Goal: Transaction & Acquisition: Book appointment/travel/reservation

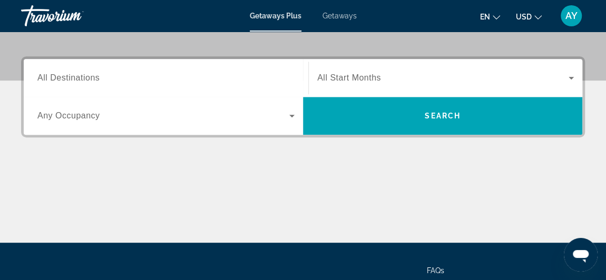
scroll to position [242, 0]
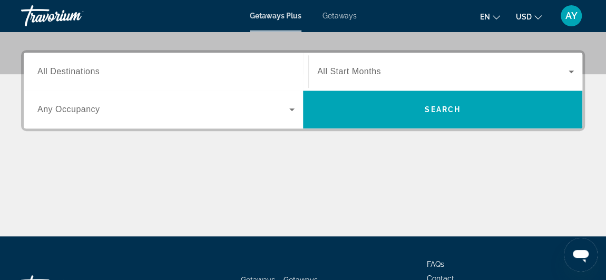
click at [265, 117] on div "Search widget" at bounding box center [165, 110] width 257 height 30
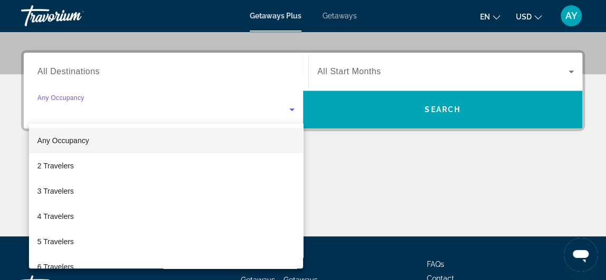
scroll to position [258, 0]
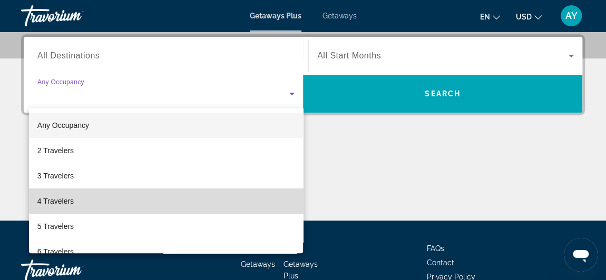
click at [181, 194] on mat-option "4 Travelers" at bounding box center [166, 201] width 274 height 25
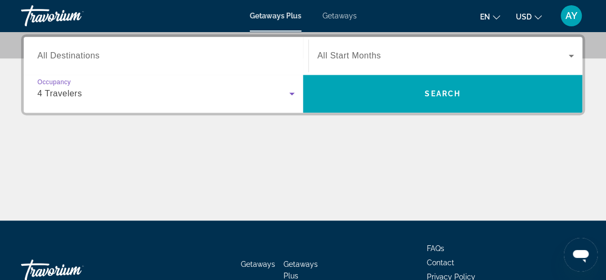
click at [288, 53] on input "Destination All Destinations" at bounding box center [165, 56] width 257 height 13
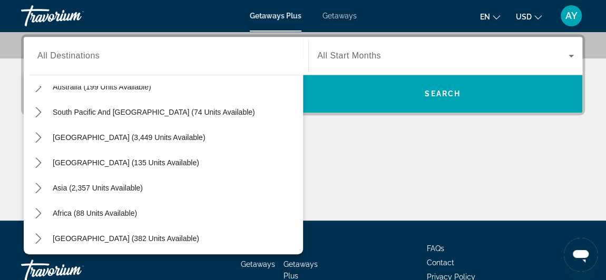
scroll to position [170, 0]
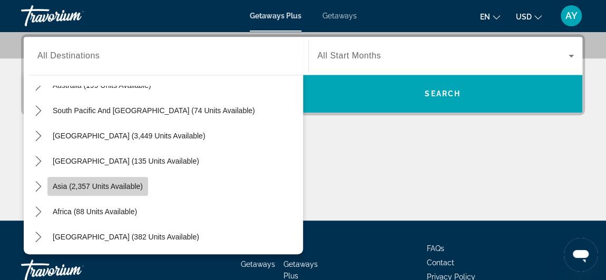
click at [47, 189] on span "Select destination: Asia (2,357 units available)" at bounding box center [97, 186] width 101 height 25
type input "**********"
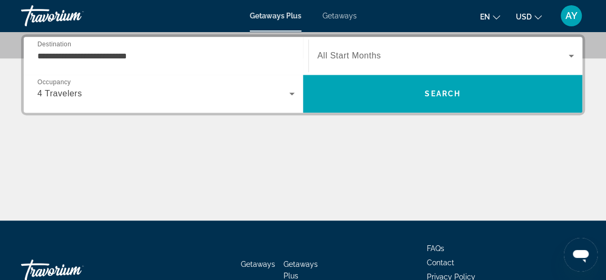
click at [359, 58] on span "All Start Months" at bounding box center [349, 55] width 64 height 9
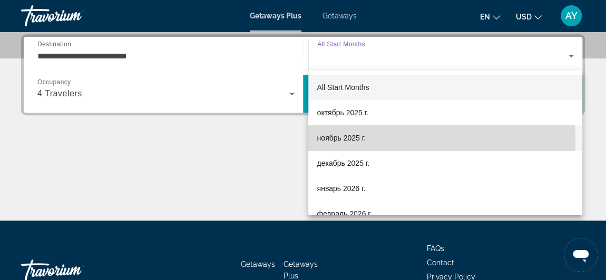
click at [352, 141] on span "ноябрь 2025 г." at bounding box center [341, 138] width 48 height 13
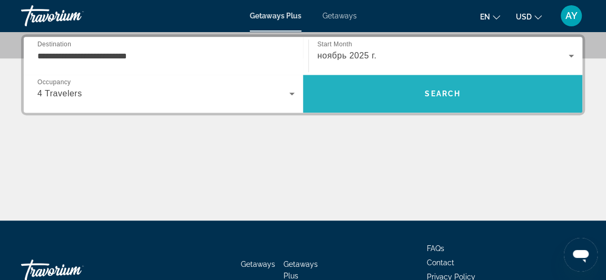
click at [447, 102] on span "Search" at bounding box center [442, 93] width 279 height 25
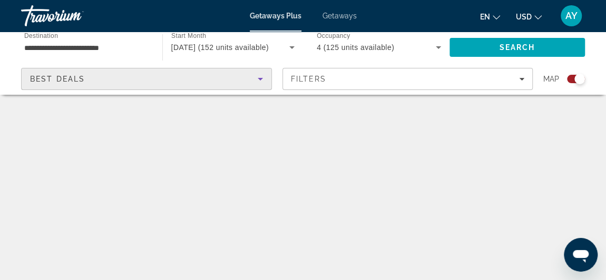
click at [255, 74] on icon "Sort by" at bounding box center [260, 79] width 13 height 13
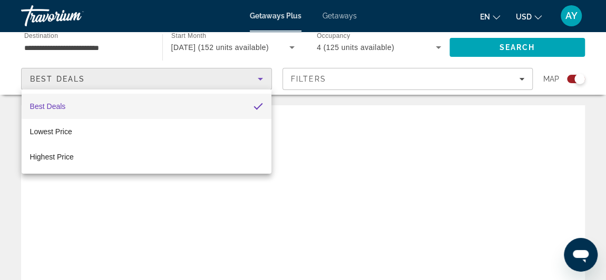
click at [255, 74] on div at bounding box center [303, 140] width 606 height 280
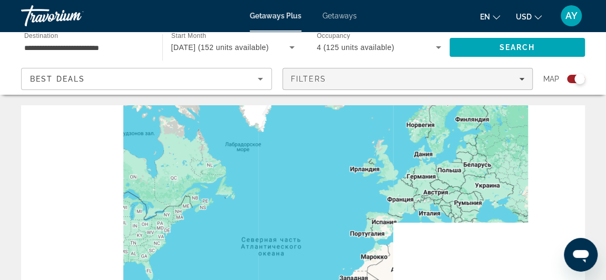
click at [492, 70] on span "Filters" at bounding box center [408, 78] width 250 height 25
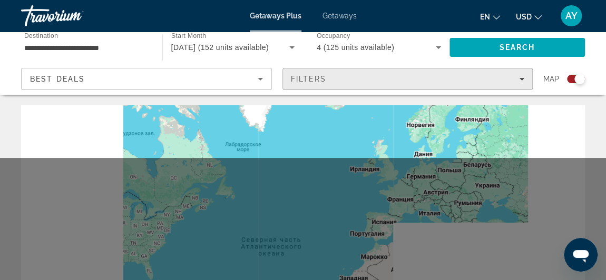
click at [492, 70] on span "Filters" at bounding box center [408, 78] width 250 height 25
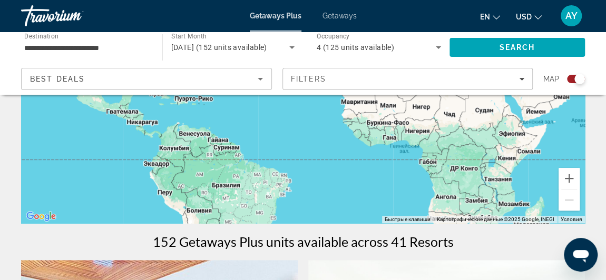
scroll to position [168, 0]
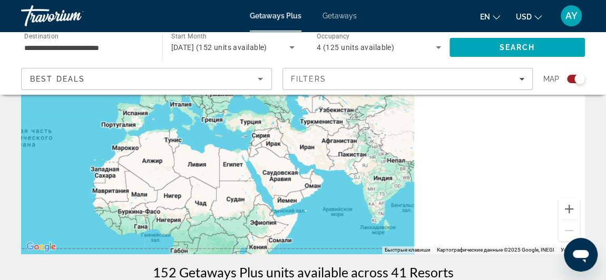
drag, startPoint x: 509, startPoint y: 194, endPoint x: 260, endPoint y: 252, distance: 256.4
click at [260, 252] on div "Main content" at bounding box center [303, 96] width 564 height 316
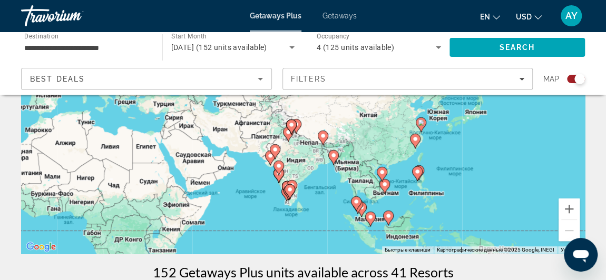
drag, startPoint x: 430, startPoint y: 192, endPoint x: 339, endPoint y: 173, distance: 93.0
click at [339, 173] on div "Чтобы активировать перетаскивание с помощью клавиатуры, нажмите Alt + Ввод. Пос…" at bounding box center [303, 96] width 564 height 316
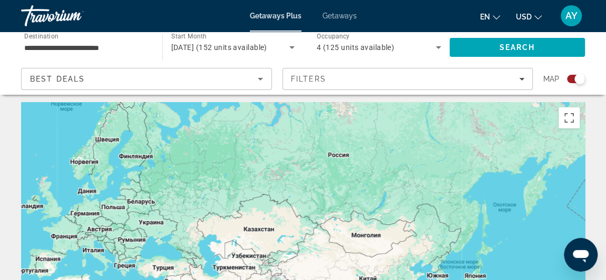
scroll to position [0, 0]
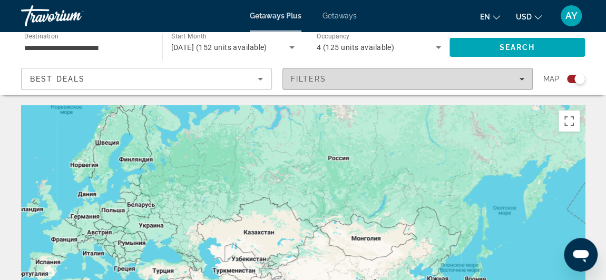
click at [518, 72] on span "Filters" at bounding box center [408, 78] width 250 height 25
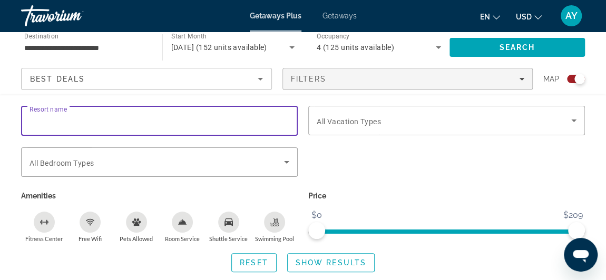
click at [231, 121] on input "Resort name" at bounding box center [160, 121] width 260 height 13
click at [349, 123] on span "All Vacation Types" at bounding box center [349, 121] width 64 height 8
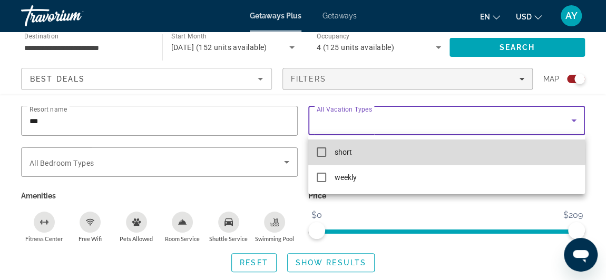
click at [318, 156] on mat-pseudo-checkbox at bounding box center [321, 152] width 9 height 9
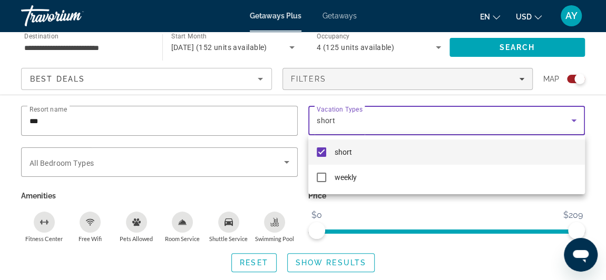
click at [194, 164] on div at bounding box center [303, 140] width 606 height 280
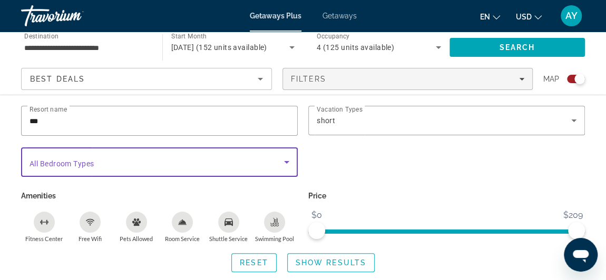
click at [194, 164] on span "Search widget" at bounding box center [157, 162] width 254 height 13
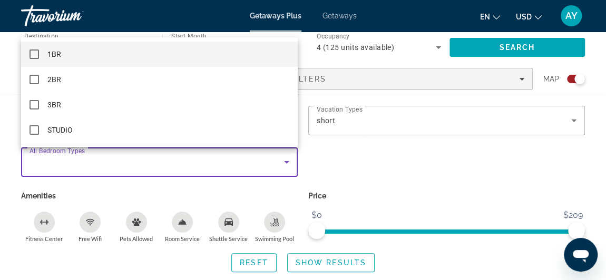
click at [194, 164] on div at bounding box center [303, 140] width 606 height 280
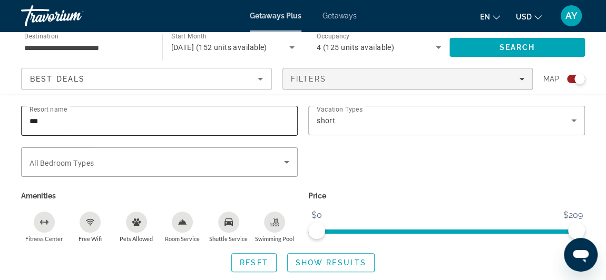
click at [184, 126] on div "***" at bounding box center [160, 121] width 260 height 30
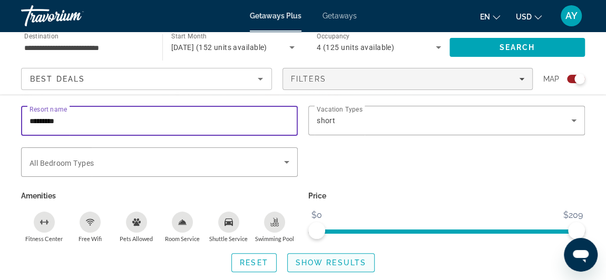
type input "*********"
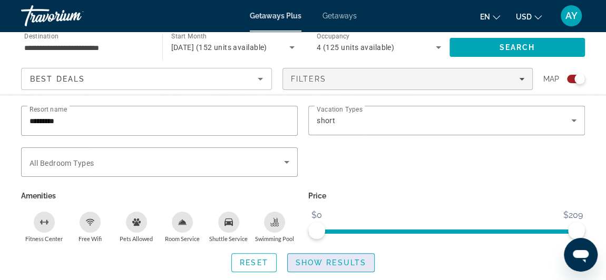
click at [336, 263] on span "Show Results" at bounding box center [331, 263] width 71 height 8
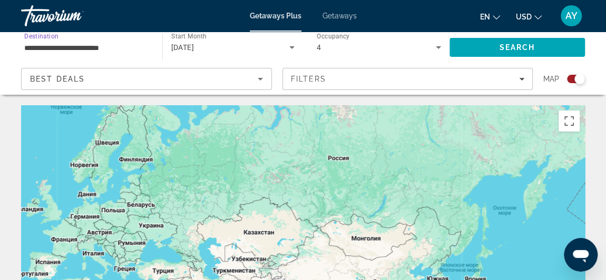
click at [131, 47] on input "**********" at bounding box center [86, 48] width 124 height 13
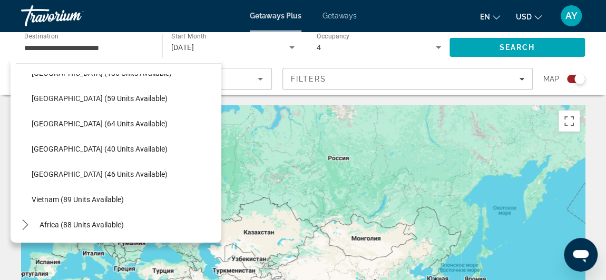
scroll to position [404, 0]
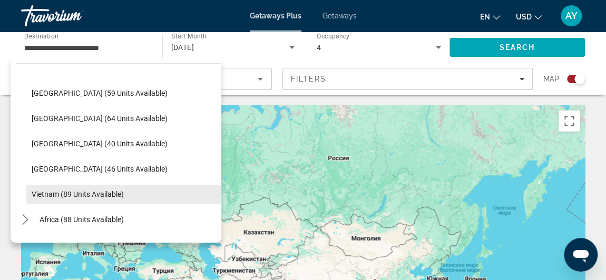
click at [124, 191] on span "Vietnam (89 units available)" at bounding box center [78, 194] width 92 height 8
type input "**********"
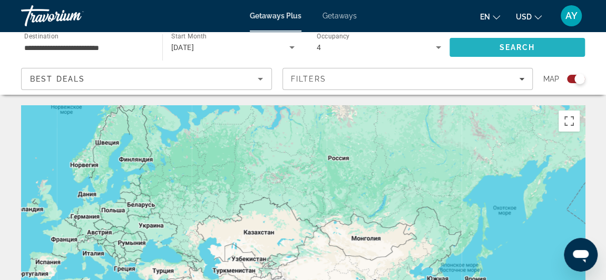
click at [499, 44] on span "Search" at bounding box center [517, 47] width 36 height 8
click at [545, 52] on span "Search" at bounding box center [517, 47] width 136 height 25
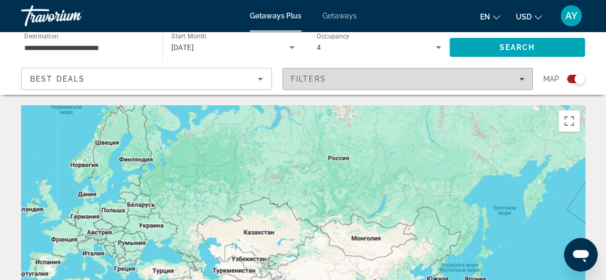
click at [494, 77] on div "Filters" at bounding box center [408, 79] width 234 height 8
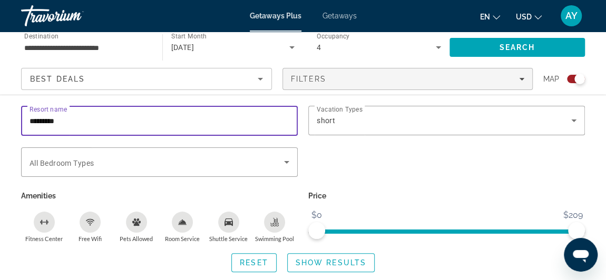
click at [189, 125] on input "*********" at bounding box center [160, 121] width 260 height 13
type input "*"
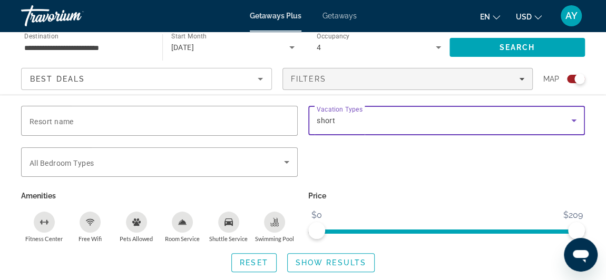
click at [416, 114] on div "short" at bounding box center [444, 120] width 254 height 13
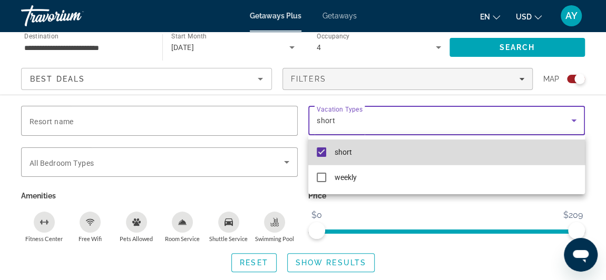
click at [322, 154] on mat-pseudo-checkbox at bounding box center [321, 152] width 9 height 9
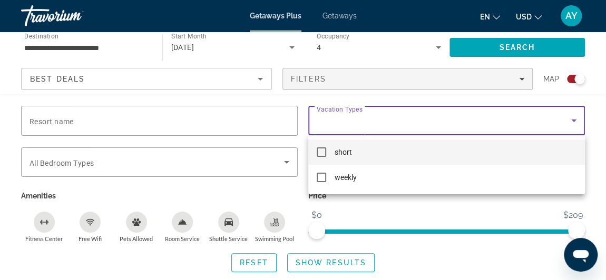
click at [541, 46] on div at bounding box center [303, 140] width 606 height 280
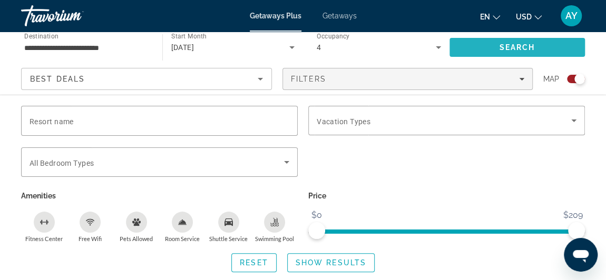
click at [532, 45] on span "Search" at bounding box center [517, 47] width 36 height 8
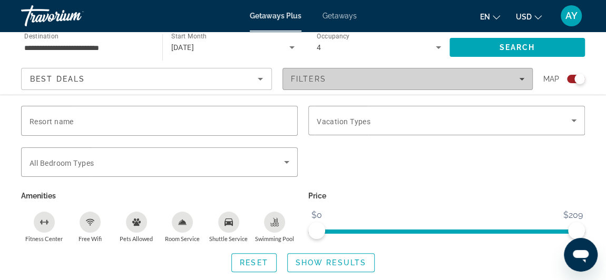
click at [513, 75] on div "Filters" at bounding box center [408, 79] width 234 height 8
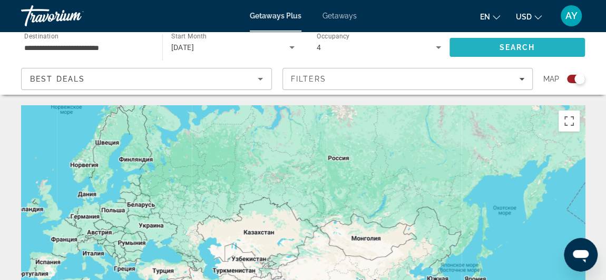
click at [529, 52] on span "Search" at bounding box center [517, 47] width 136 height 25
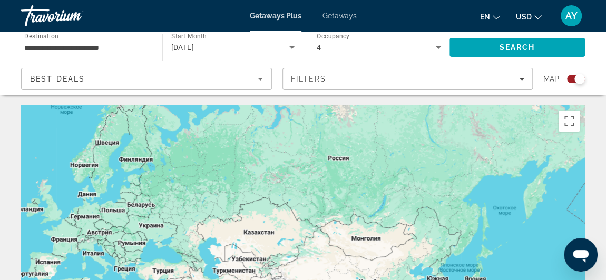
click at [329, 16] on span "Getaways" at bounding box center [339, 16] width 34 height 8
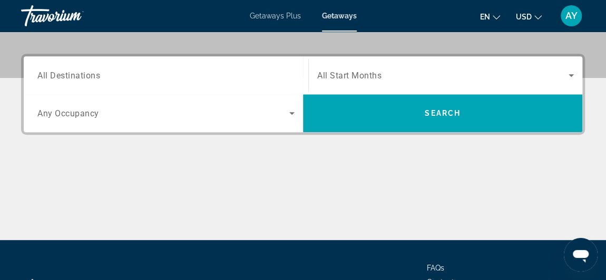
scroll to position [239, 0]
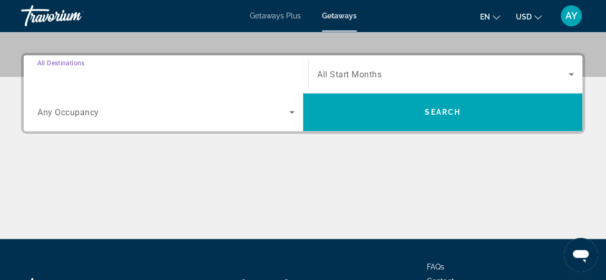
click at [286, 76] on input "Destination All Destinations" at bounding box center [165, 74] width 257 height 13
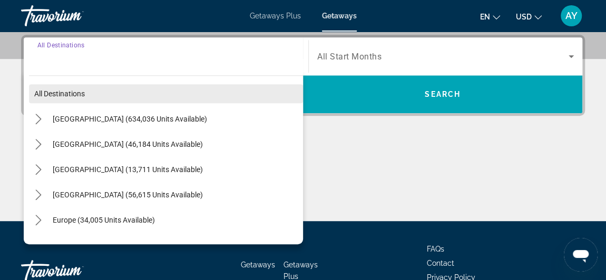
scroll to position [258, 0]
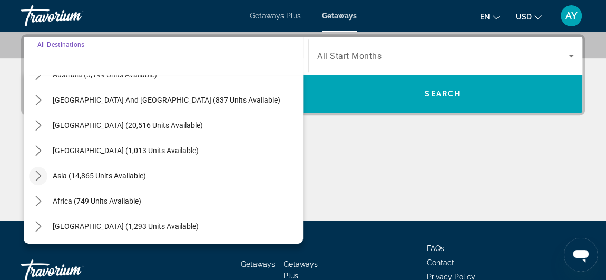
click at [35, 176] on icon "Toggle Asia (14,865 units available) submenu" at bounding box center [38, 176] width 11 height 11
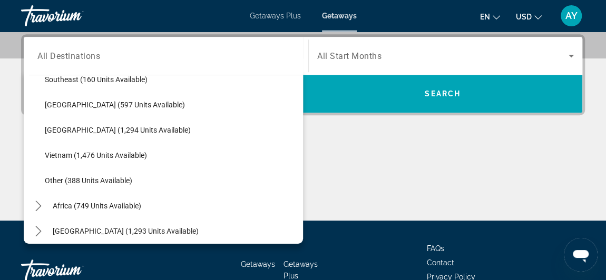
scroll to position [545, 0]
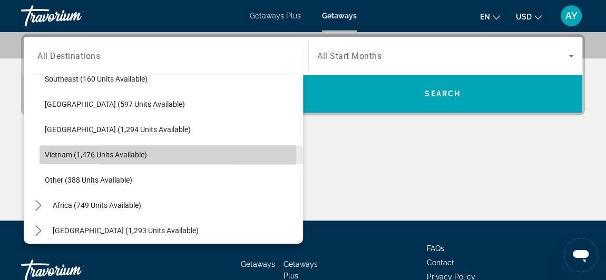
click at [64, 156] on span "Vietnam (1,476 units available)" at bounding box center [96, 155] width 102 height 8
type input "**********"
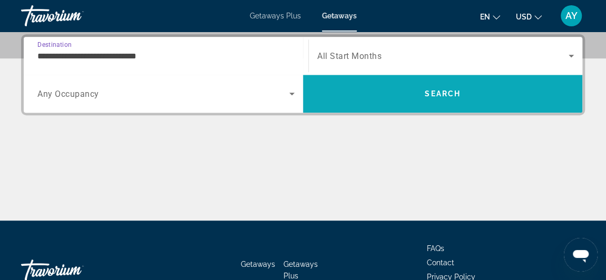
click at [443, 93] on span "Search" at bounding box center [443, 94] width 36 height 8
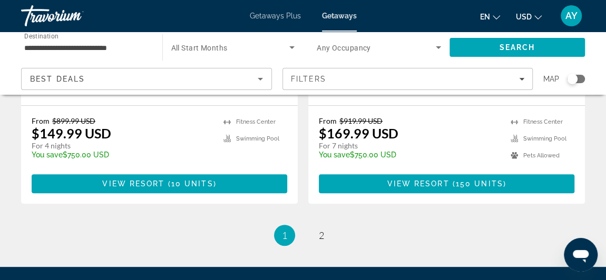
scroll to position [2027, 0]
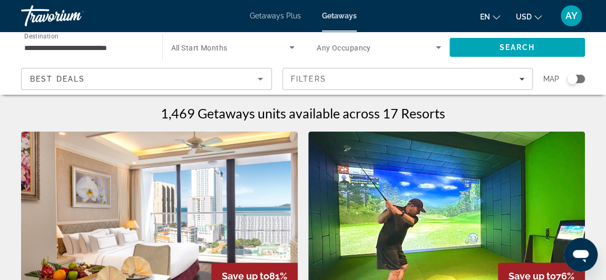
click at [234, 78] on div "Best Deals" at bounding box center [144, 79] width 228 height 13
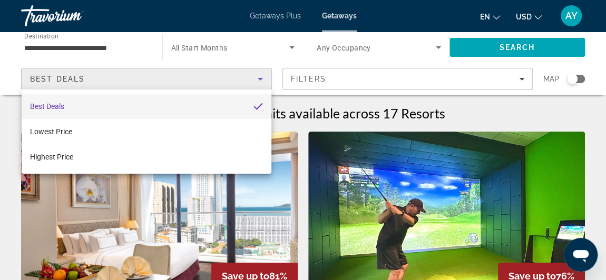
click at [267, 48] on div at bounding box center [303, 140] width 606 height 280
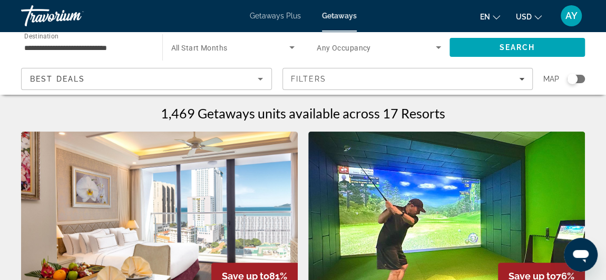
click at [268, 47] on span "Search widget" at bounding box center [230, 47] width 119 height 13
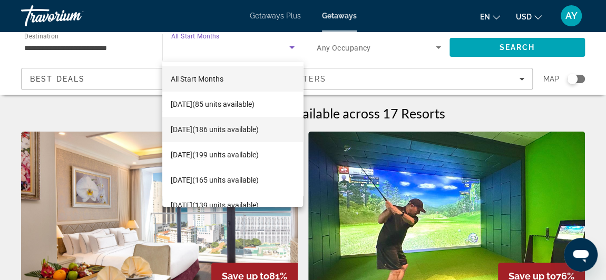
click at [238, 126] on span "[DATE] (186 units available)" at bounding box center [215, 129] width 88 height 13
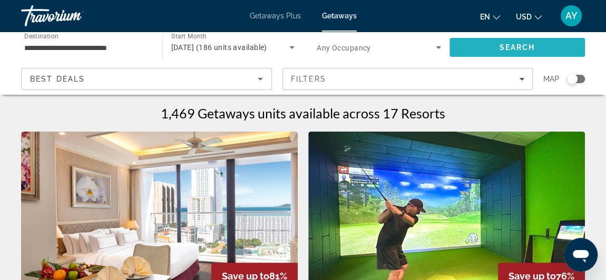
click at [511, 51] on span "Search" at bounding box center [517, 47] width 36 height 8
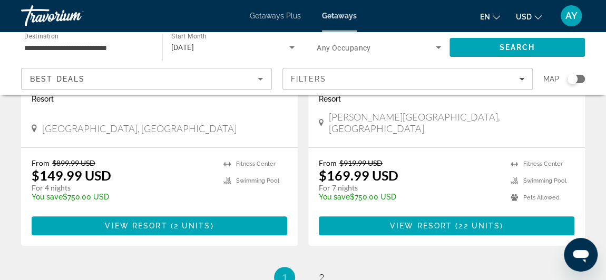
scroll to position [2027, 0]
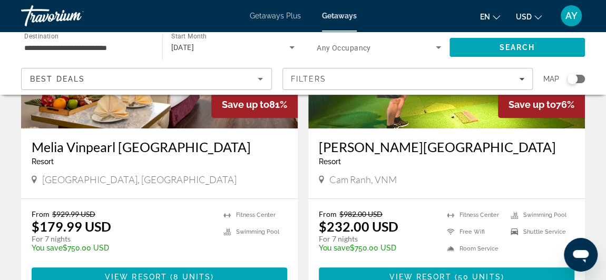
scroll to position [143, 0]
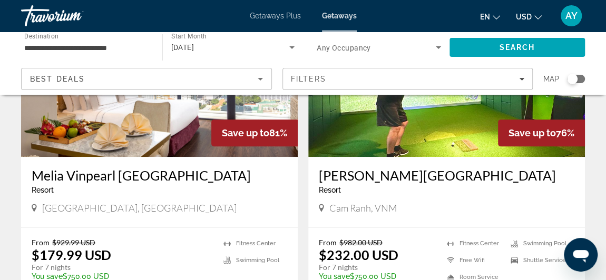
click at [414, 127] on img "Main content" at bounding box center [446, 72] width 277 height 169
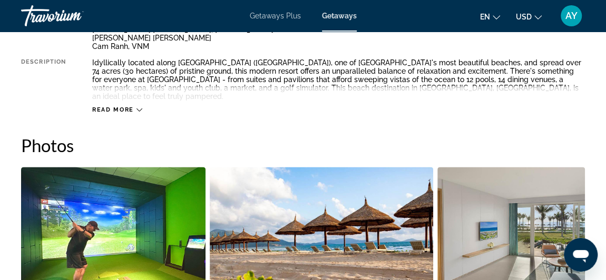
scroll to position [622, 0]
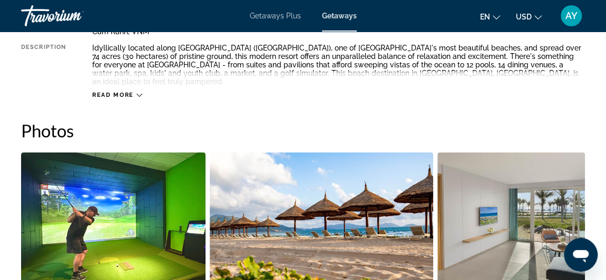
click at [120, 92] on span "Read more" at bounding box center [113, 95] width 42 height 7
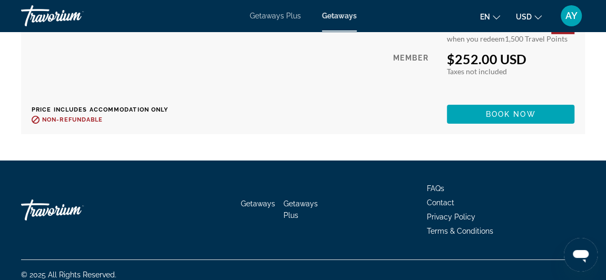
scroll to position [3662, 0]
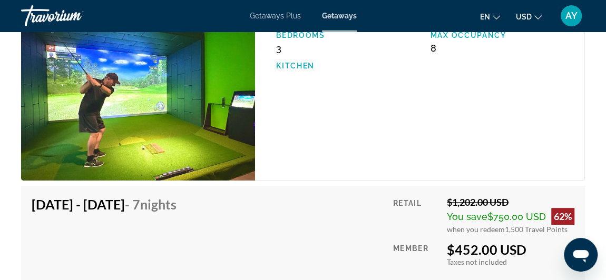
click at [363, 146] on div "3 Bedroom Unit (LIMITED KITCHEN) Bedrooms 3 Max Occupancy 8 Kitchen" at bounding box center [420, 87] width 330 height 187
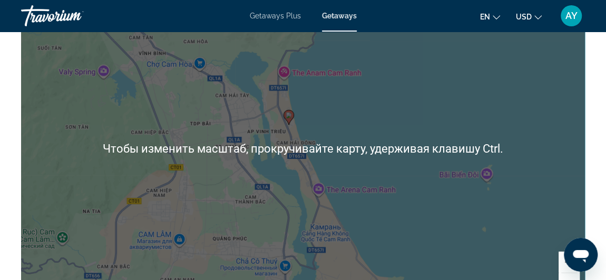
scroll to position [1698, 0]
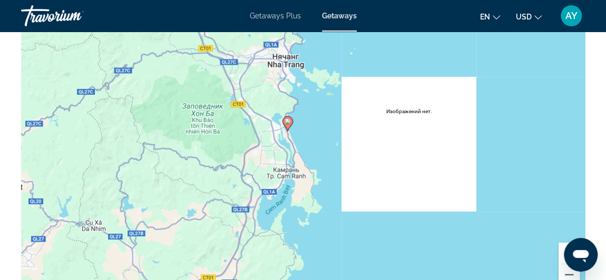
click at [283, 120] on gmp-advanced-marker "Main content" at bounding box center [287, 124] width 11 height 16
click at [498, 12] on mat-icon "Change language" at bounding box center [496, 15] width 7 height 7
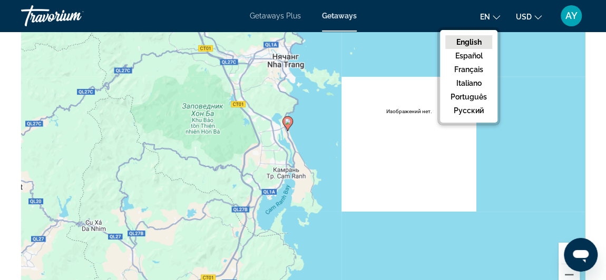
click at [470, 113] on button "русский" at bounding box center [468, 111] width 47 height 14
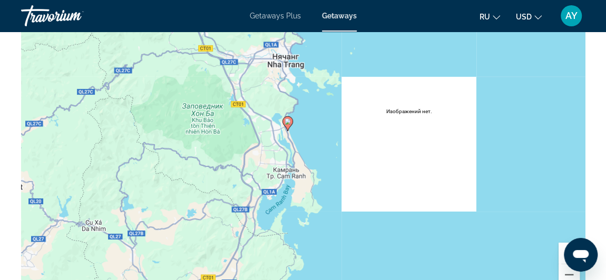
click at [391, 49] on div "Чтобы активировать перетаскивание с помощью клавиатуры, нажмите Alt + Ввод. Пос…" at bounding box center [303, 140] width 564 height 316
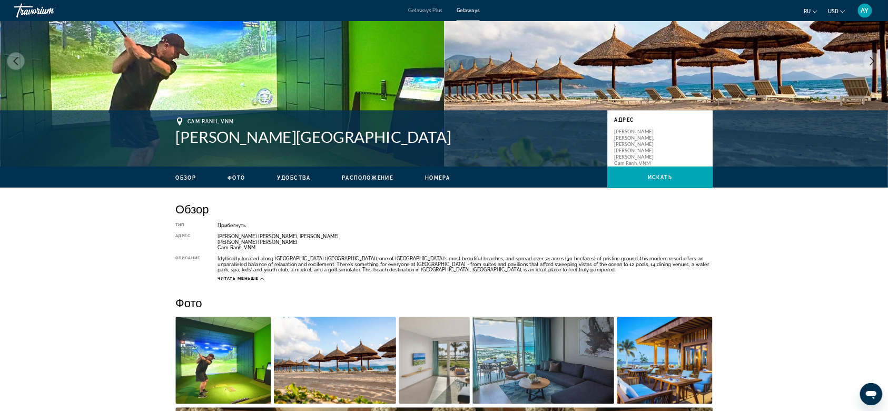
scroll to position [0, 0]
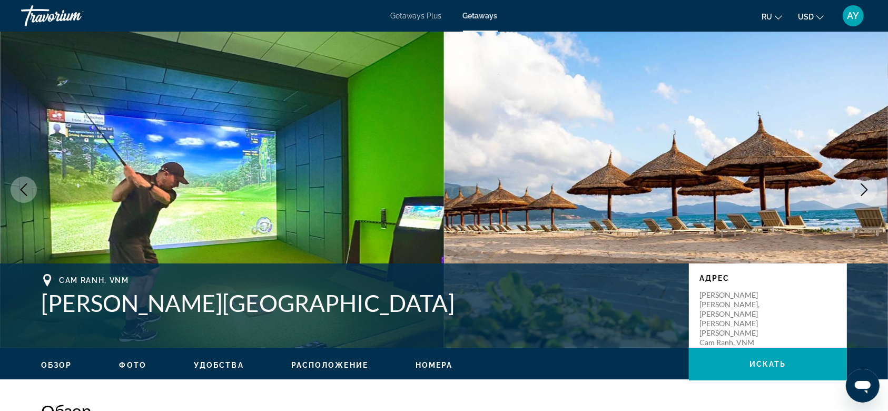
click at [476, 15] on span "Getaways" at bounding box center [480, 16] width 35 height 8
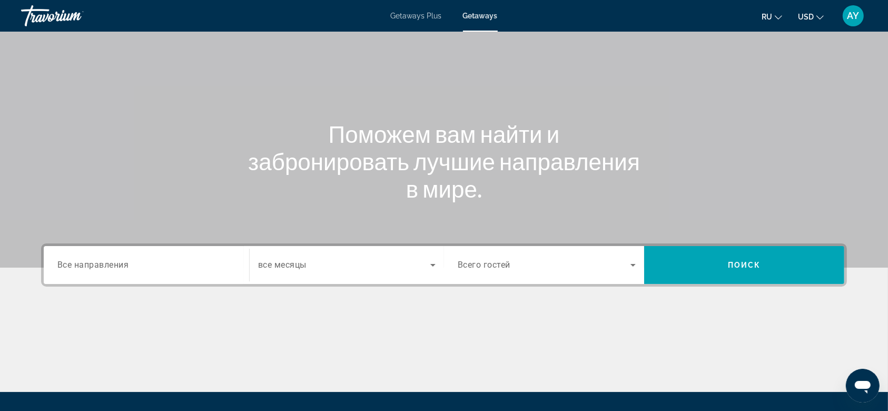
scroll to position [70, 0]
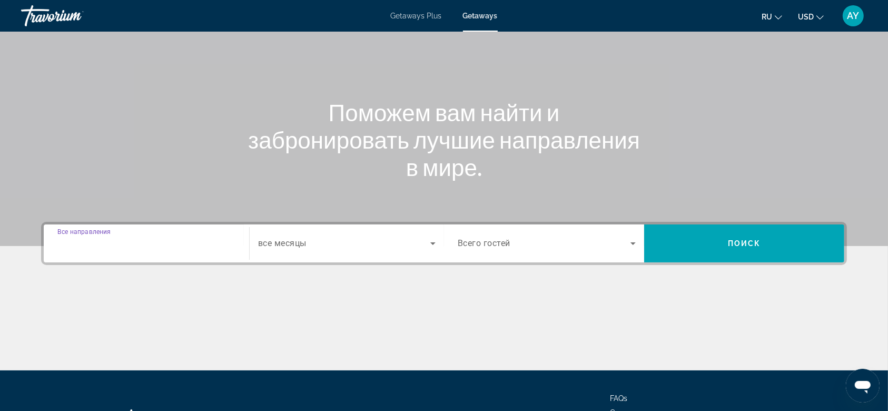
click at [194, 239] on input "Destination Все направления" at bounding box center [146, 244] width 178 height 13
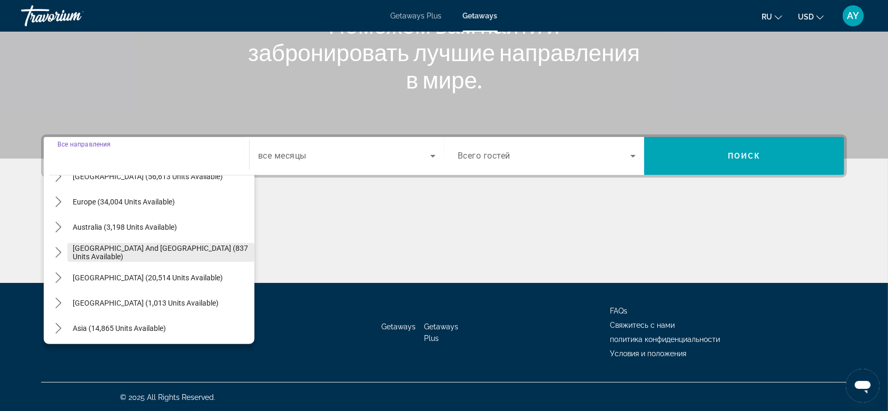
scroll to position [140, 0]
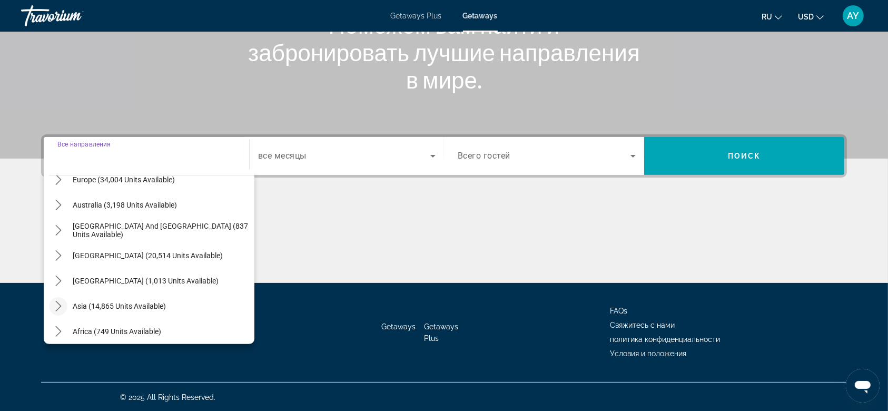
click at [55, 280] on icon "Toggle Asia (14,865 units available) submenu" at bounding box center [58, 306] width 11 height 11
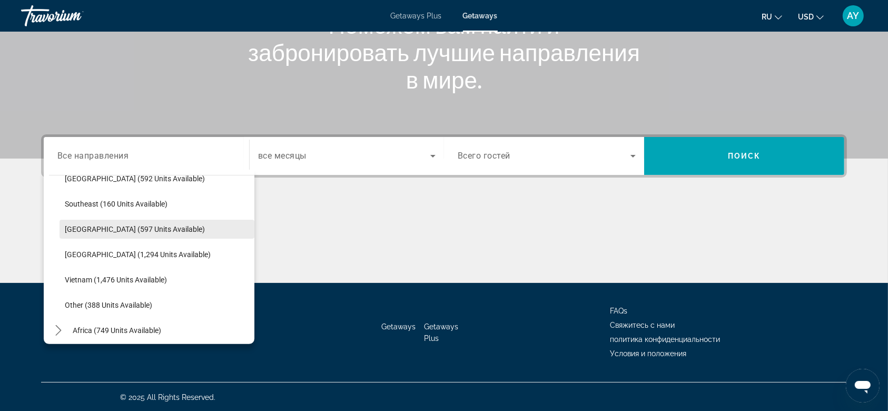
scroll to position [539, 0]
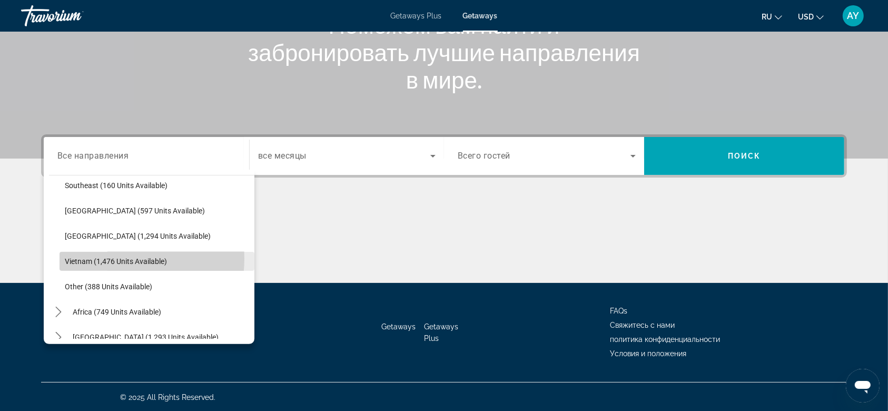
click at [109, 258] on span "Vietnam (1,476 units available)" at bounding box center [116, 261] width 102 height 8
type input "**********"
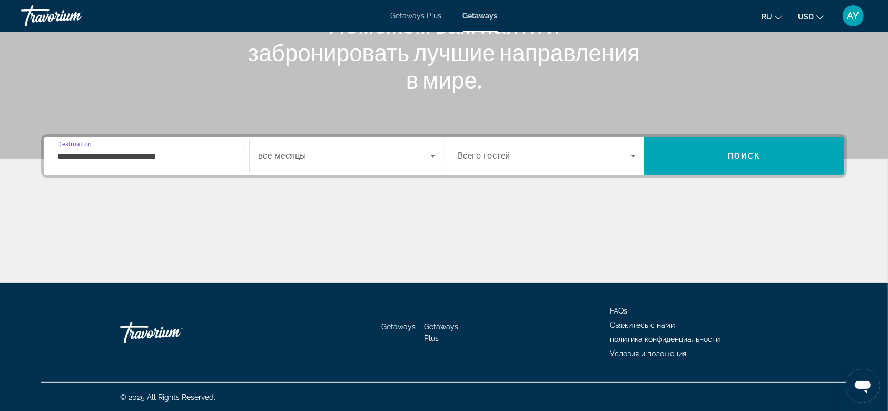
click at [377, 150] on span "Search widget" at bounding box center [344, 156] width 172 height 13
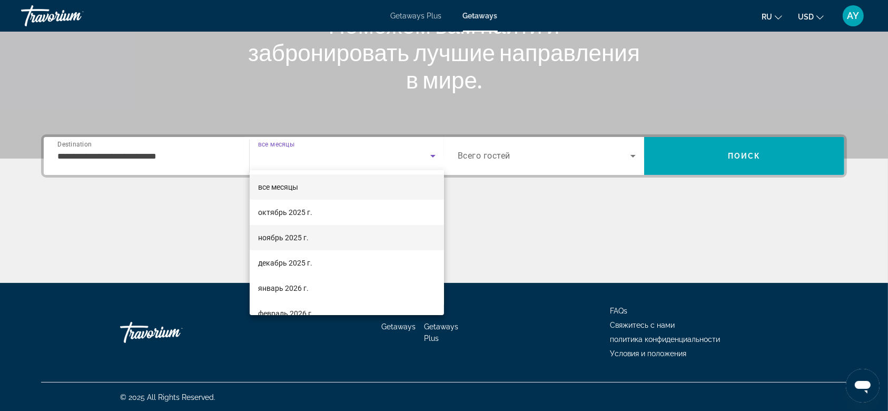
click at [325, 238] on mat-option "ноябрь 2025 г." at bounding box center [347, 237] width 194 height 25
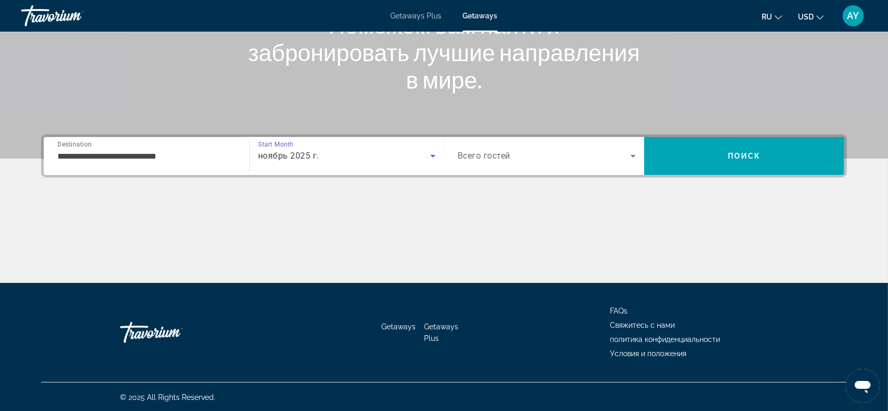
click at [567, 162] on div "Search widget" at bounding box center [547, 156] width 178 height 30
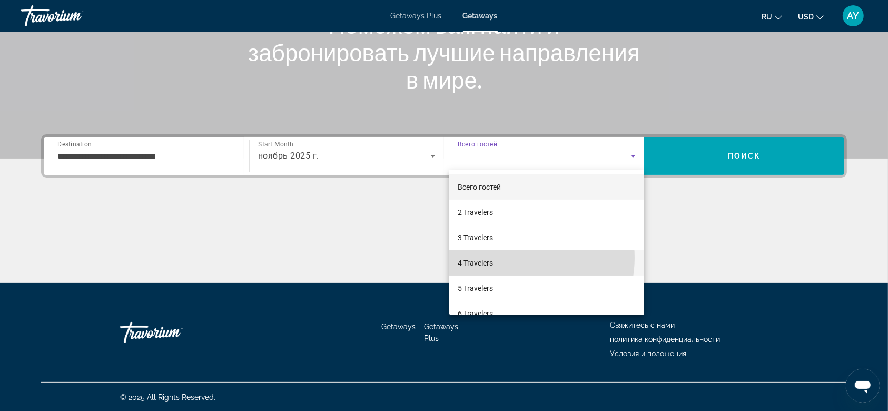
click at [514, 258] on mat-option "4 Travelers" at bounding box center [546, 262] width 195 height 25
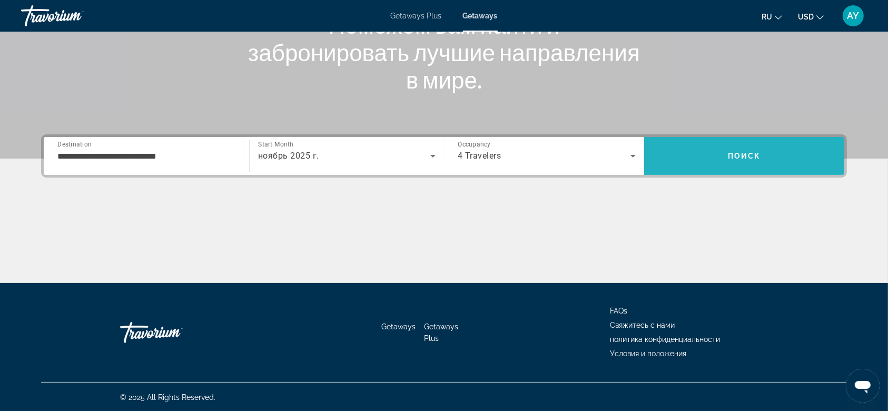
click at [612, 154] on span "Поиск" at bounding box center [744, 156] width 33 height 8
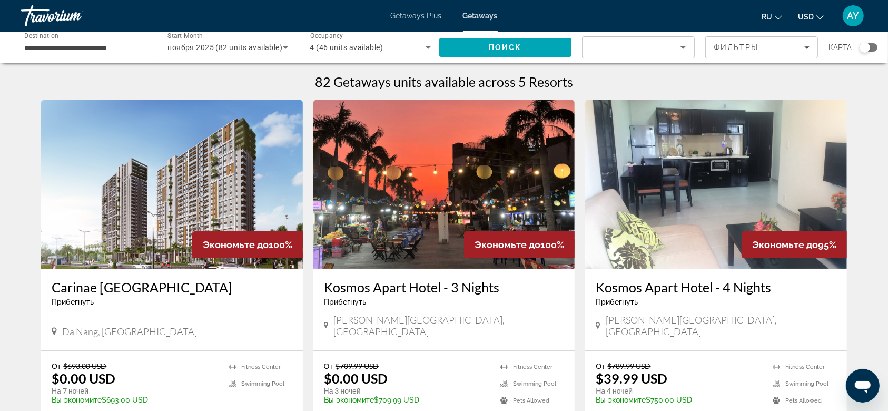
click at [112, 45] on input "**********" at bounding box center [84, 48] width 121 height 13
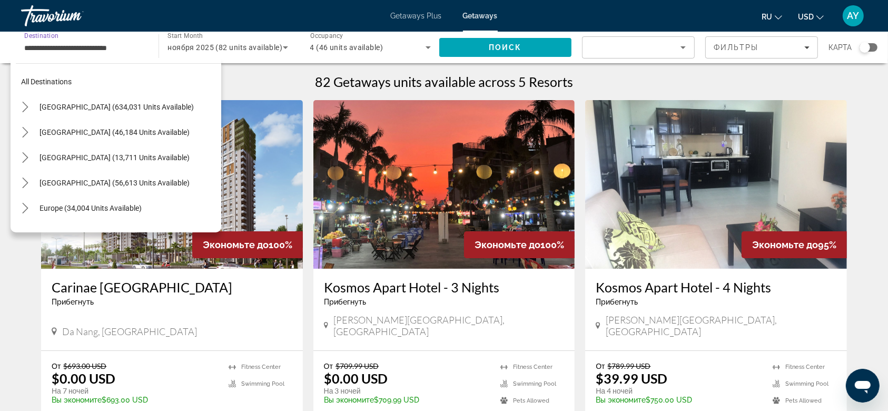
scroll to position [543, 0]
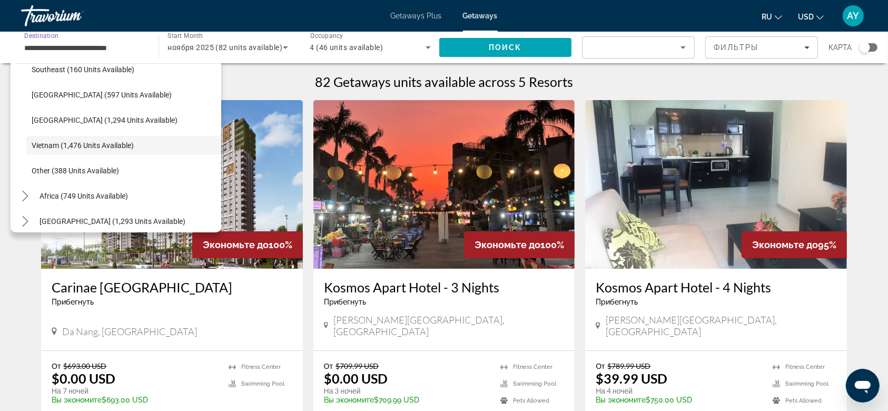
click at [344, 175] on img "Main content" at bounding box center [444, 184] width 262 height 169
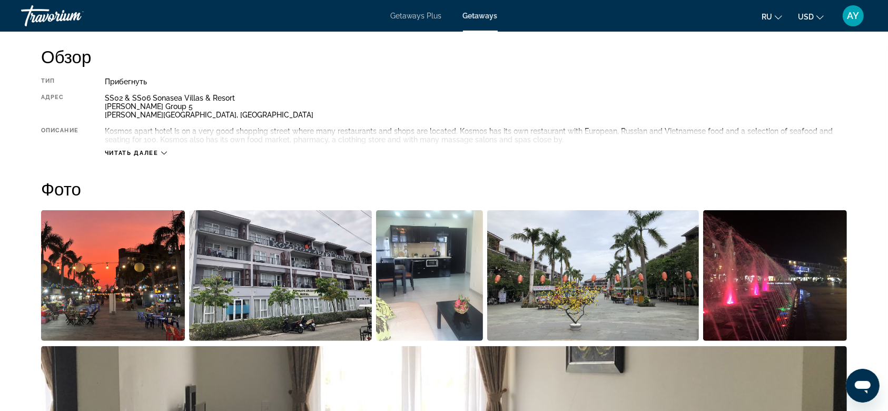
scroll to position [351, 0]
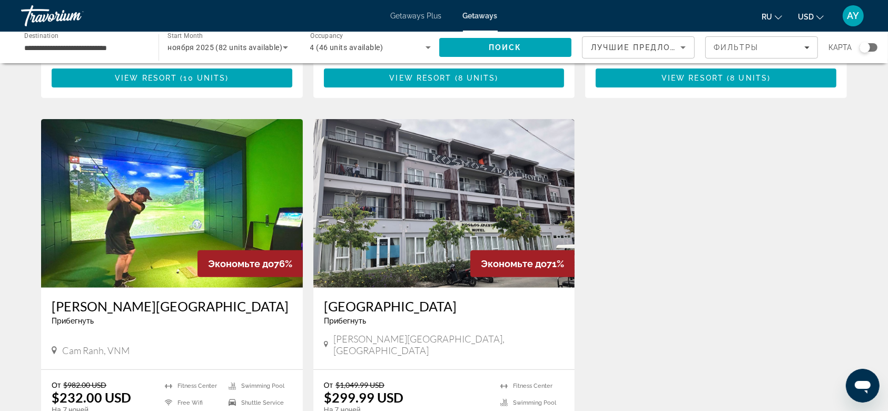
scroll to position [492, 0]
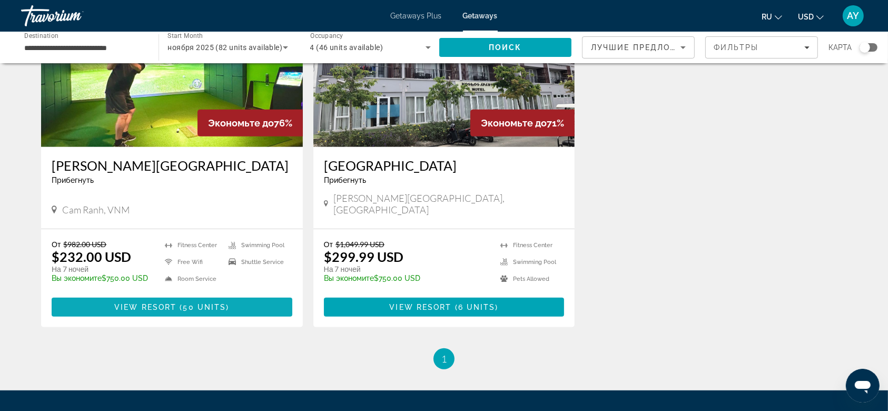
click at [173, 280] on span "View Resort" at bounding box center [145, 307] width 62 height 8
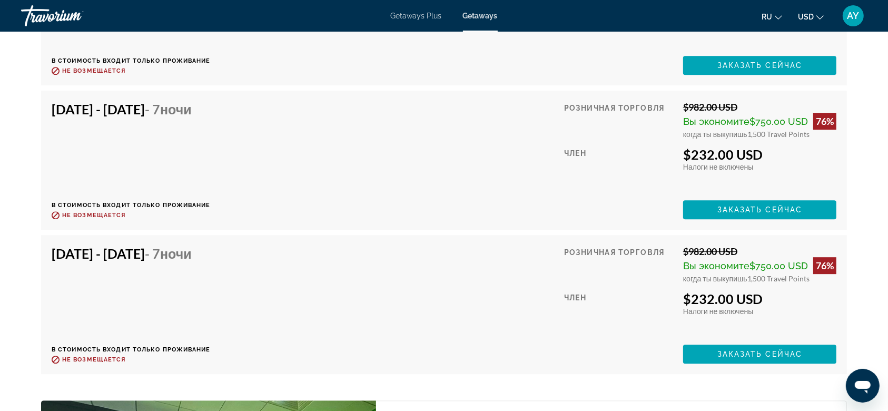
scroll to position [3018, 0]
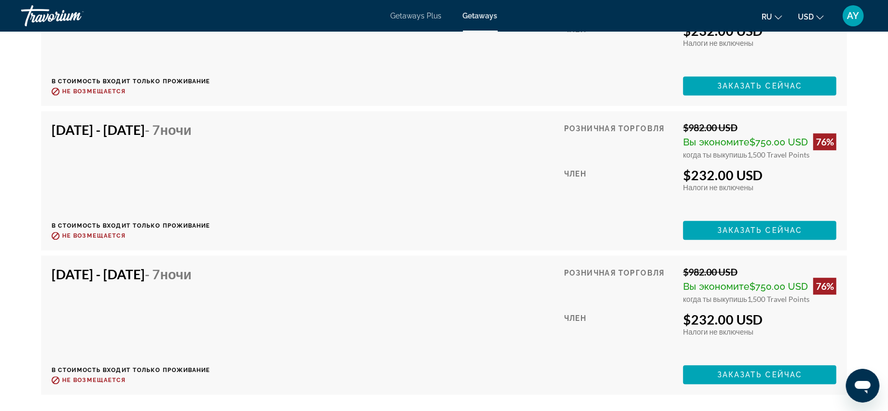
click at [443, 280] on div "[DATE] - [DATE] - 7 ночи В стоимость входит только проживание Возврат до : Не в…" at bounding box center [444, 325] width 785 height 118
click at [585, 280] on div "Розничная торговля" at bounding box center [619, 284] width 111 height 37
click at [393, 273] on div "[DATE] - [DATE] - 7 ночи В стоимость входит только проживание Возврат до : Не в…" at bounding box center [444, 325] width 785 height 118
click at [343, 276] on div "[DATE] - [DATE] - 7 ночи В стоимость входит только проживание Возврат до : Не в…" at bounding box center [444, 325] width 785 height 118
click at [340, 276] on div "[DATE] - [DATE] - 7 ночи В стоимость входит только проживание Возврат до : Не в…" at bounding box center [444, 325] width 785 height 118
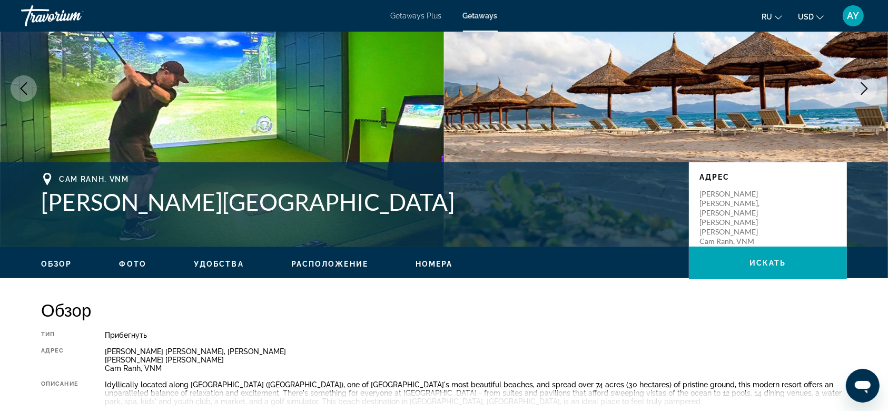
scroll to position [0, 0]
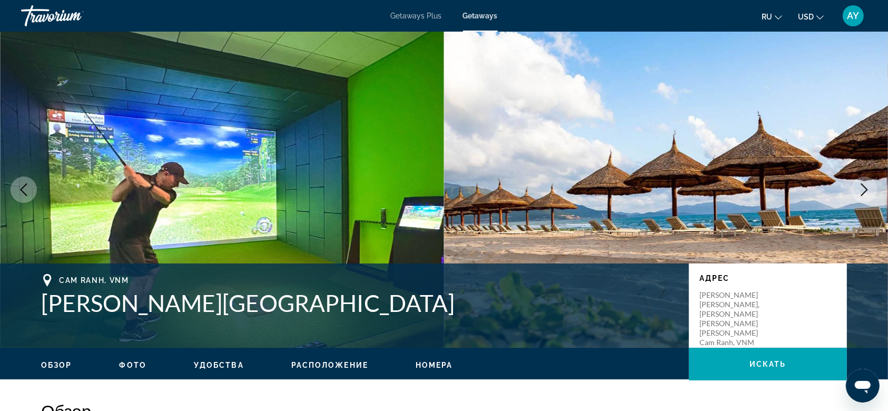
click at [472, 15] on span "Getaways" at bounding box center [480, 16] width 35 height 8
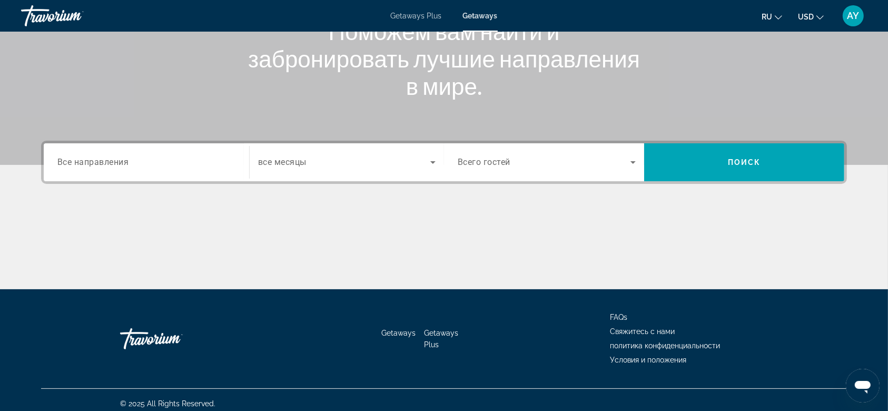
scroll to position [158, 0]
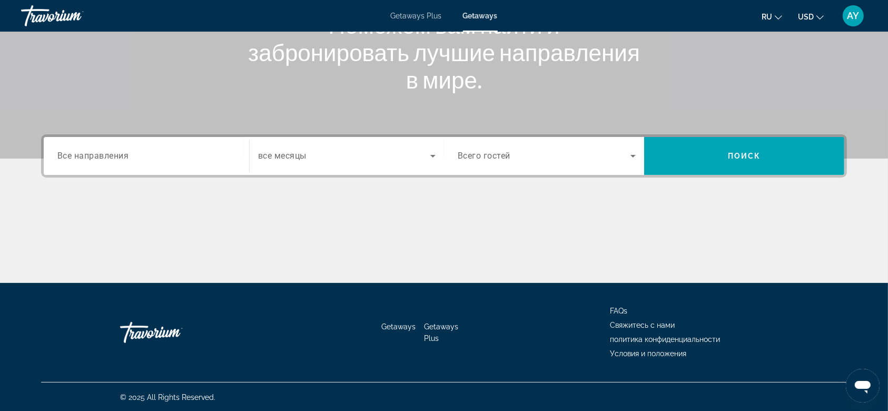
click at [197, 143] on div "Search widget" at bounding box center [146, 156] width 178 height 30
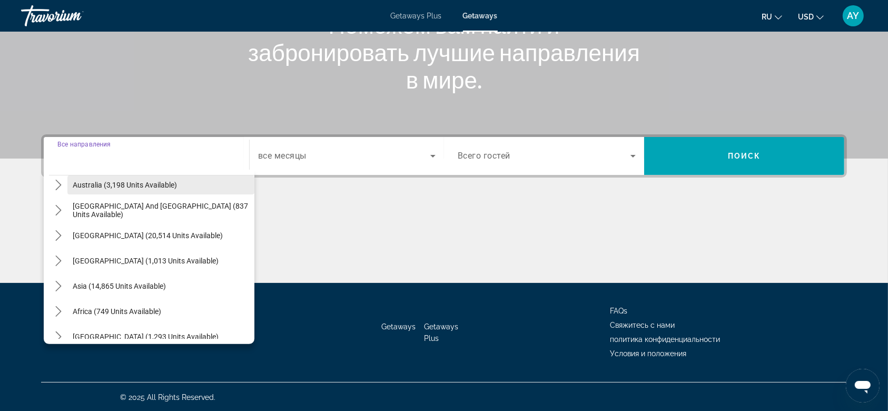
scroll to position [170, 0]
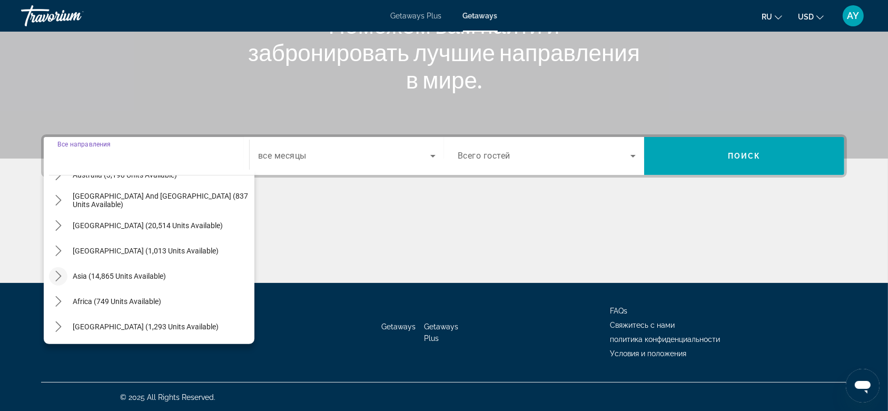
click at [60, 273] on icon "Toggle Asia (14,865 units available) submenu" at bounding box center [58, 276] width 11 height 11
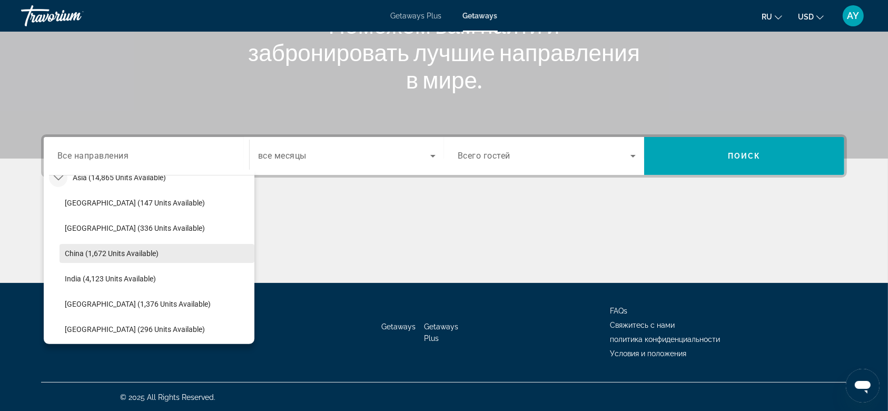
scroll to position [198, 0]
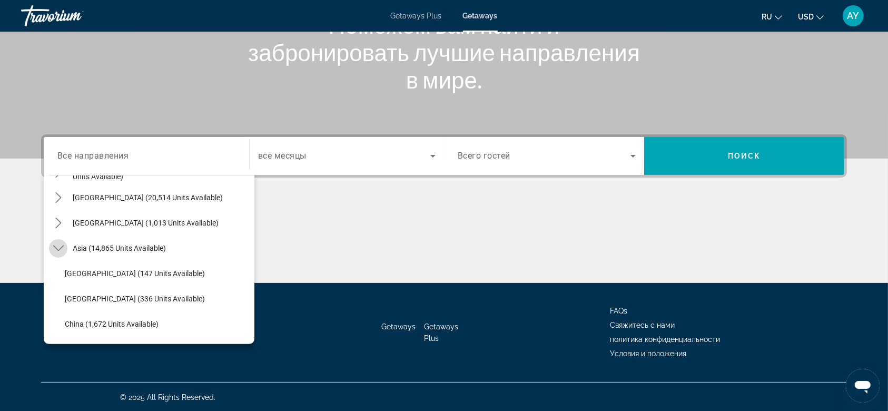
click at [60, 250] on icon "Toggle Asia (14,865 units available) submenu" at bounding box center [58, 248] width 11 height 11
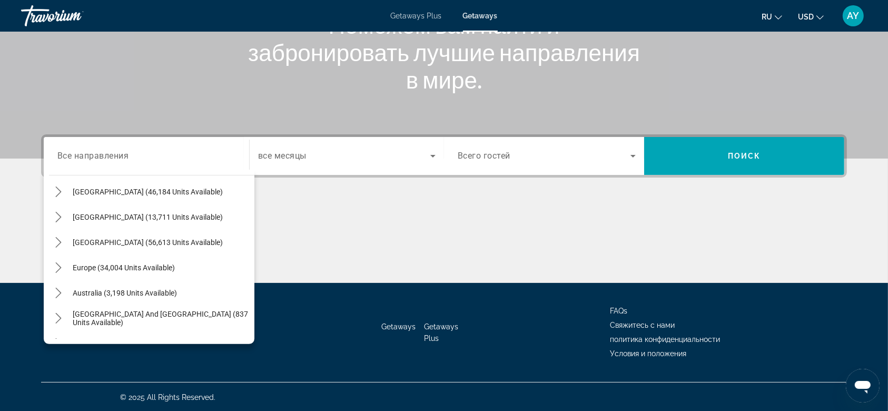
scroll to position [30, 0]
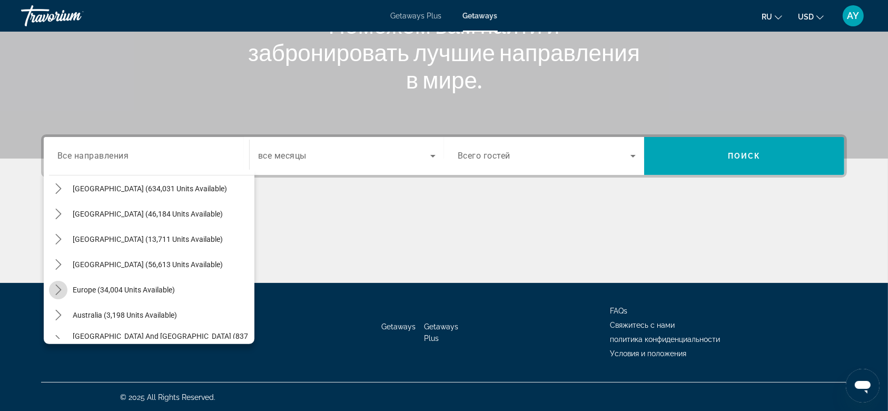
click at [59, 280] on icon "Toggle Europe (34,004 units available) submenu" at bounding box center [58, 289] width 6 height 11
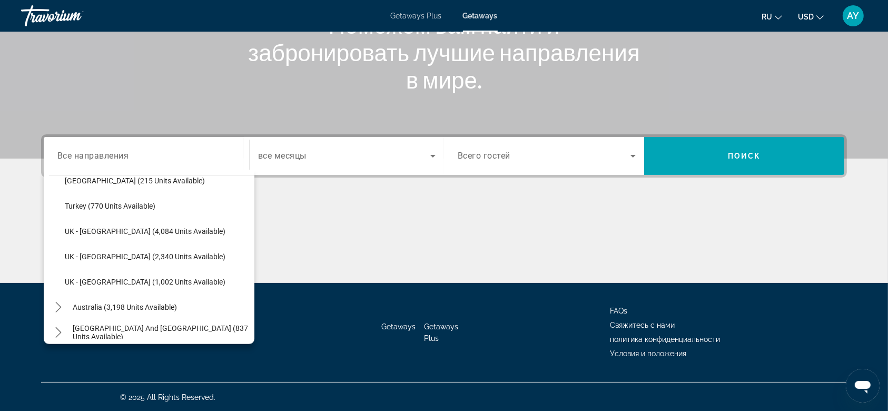
scroll to position [623, 0]
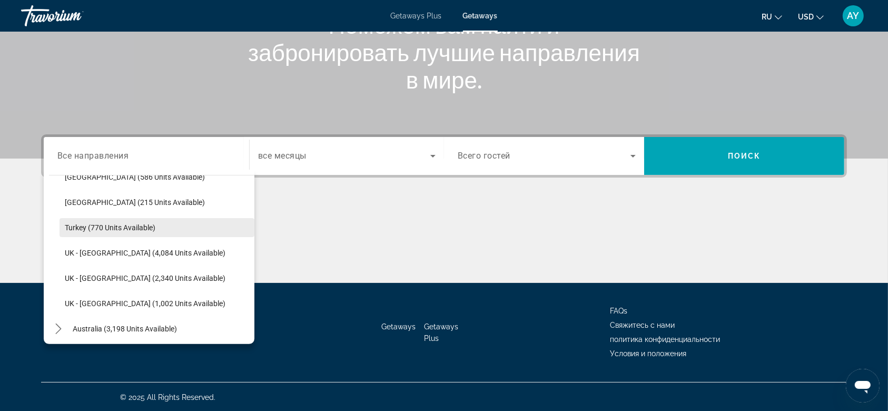
click at [145, 224] on span "Turkey (770 units available)" at bounding box center [110, 227] width 91 height 8
type input "**********"
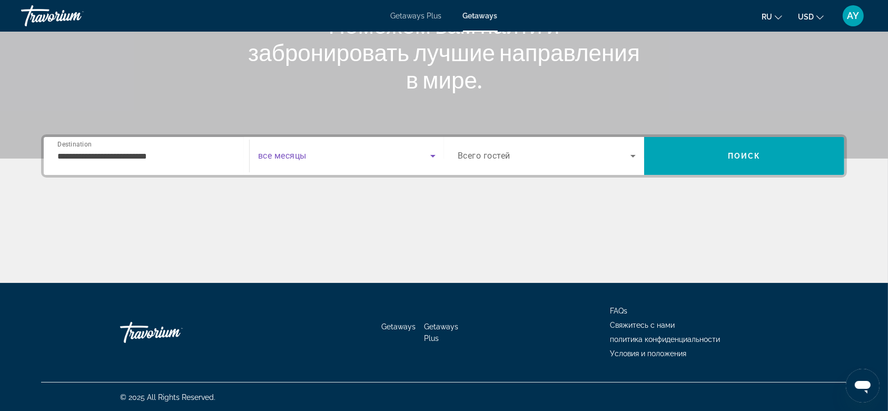
click at [401, 161] on span "Search widget" at bounding box center [344, 156] width 172 height 13
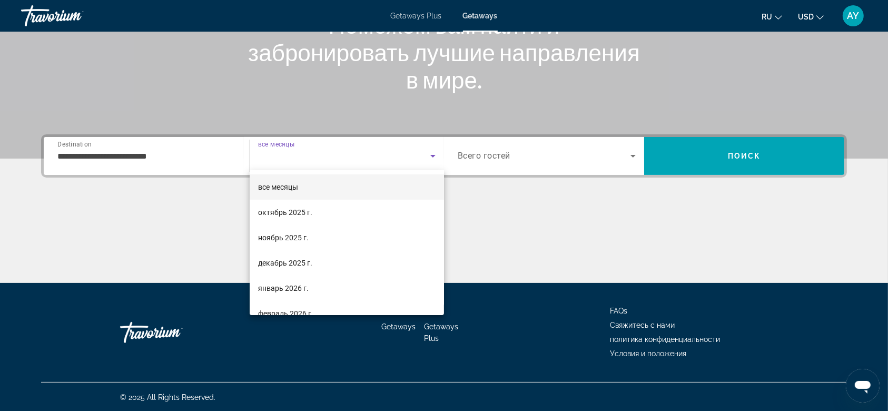
click at [518, 187] on div at bounding box center [444, 205] width 888 height 411
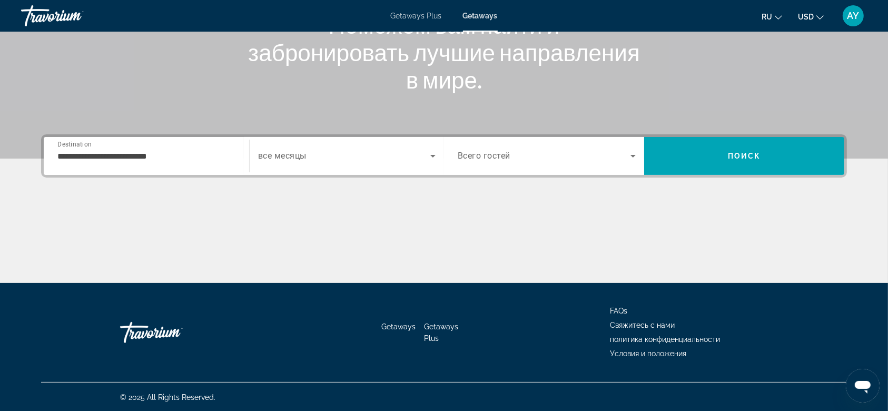
scroll to position [0, 0]
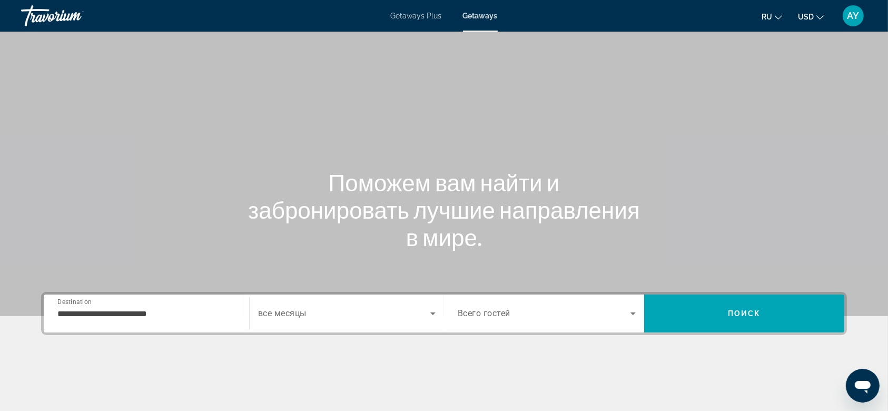
click at [422, 15] on span "Getaways Plus" at bounding box center [416, 16] width 51 height 8
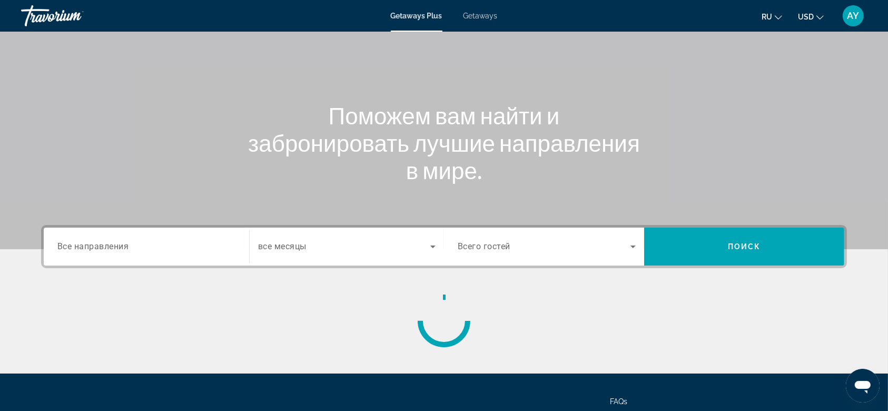
scroll to position [140, 0]
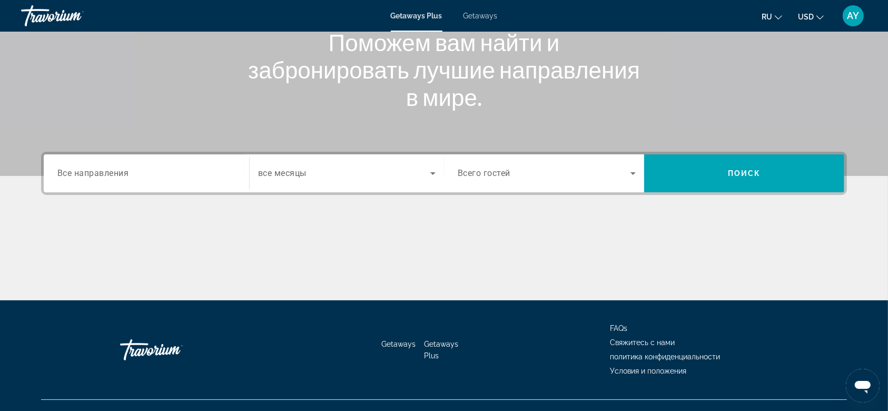
click at [155, 162] on div "Search widget" at bounding box center [146, 174] width 178 height 30
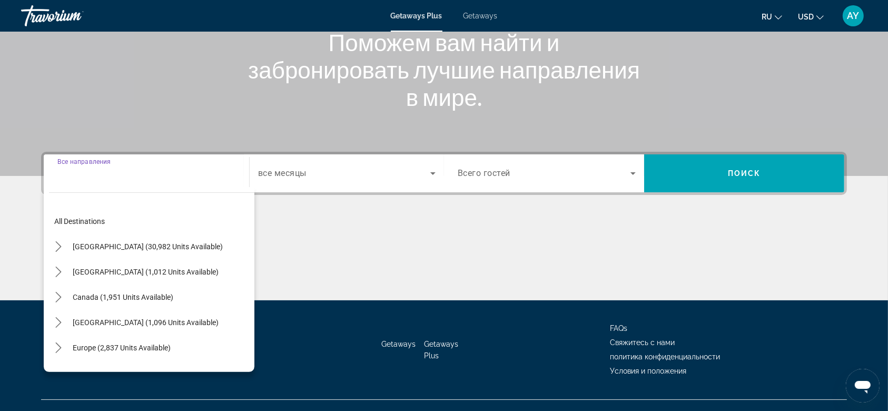
scroll to position [158, 0]
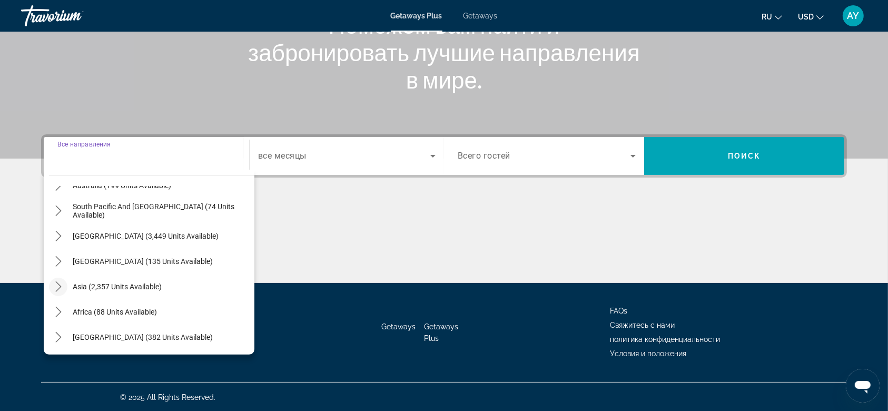
click at [59, 280] on icon "Toggle Asia (2,357 units available) submenu" at bounding box center [58, 286] width 11 height 11
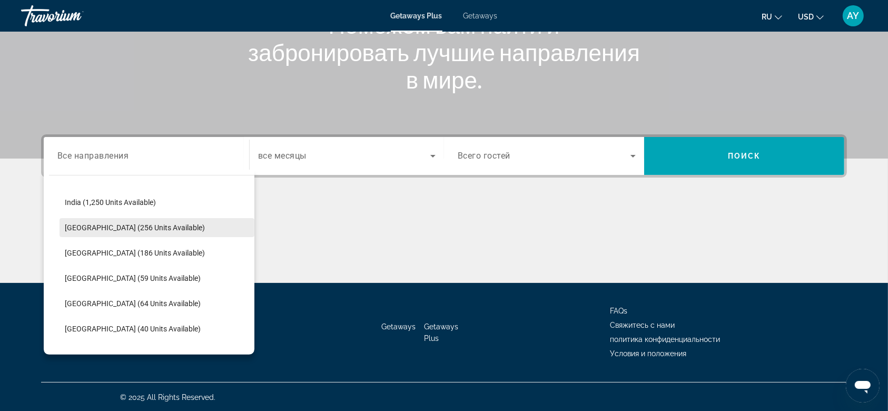
scroll to position [423, 0]
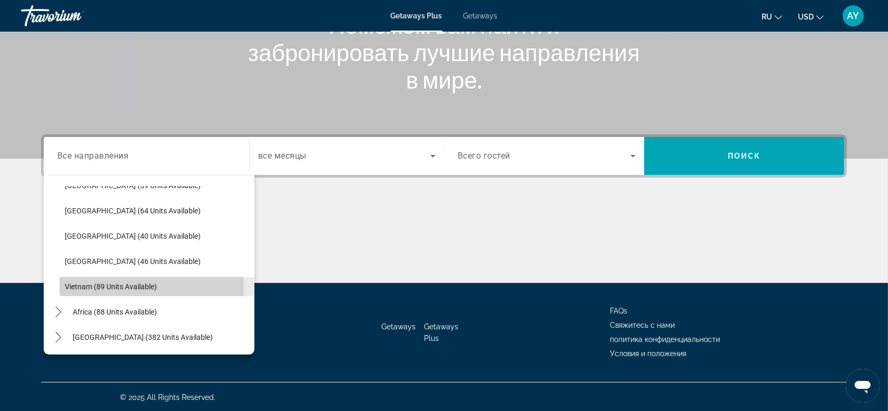
click at [86, 280] on span "Vietnam (89 units available)" at bounding box center [111, 286] width 92 height 8
type input "**********"
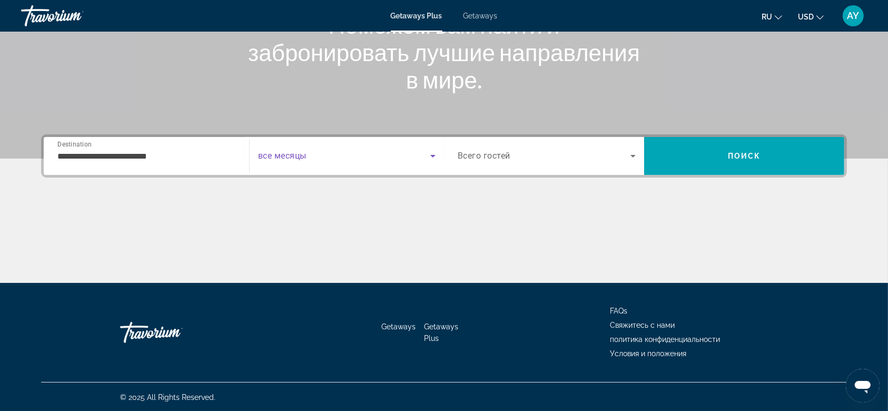
click at [372, 154] on span "Search widget" at bounding box center [344, 156] width 172 height 13
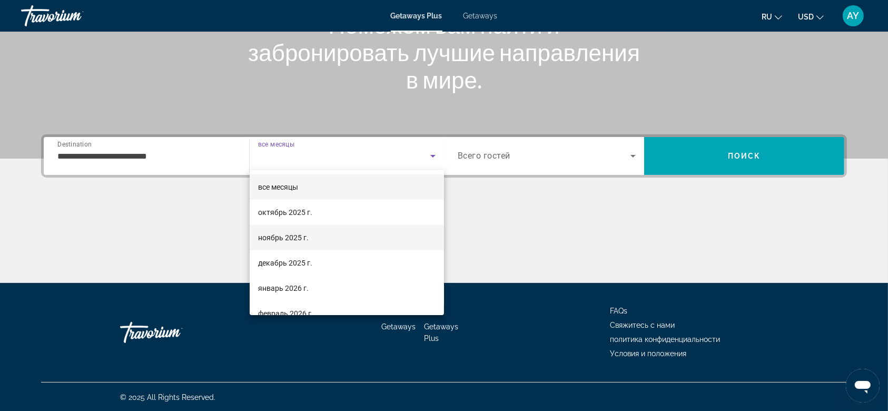
click at [311, 235] on mat-option "ноябрь 2025 г." at bounding box center [347, 237] width 194 height 25
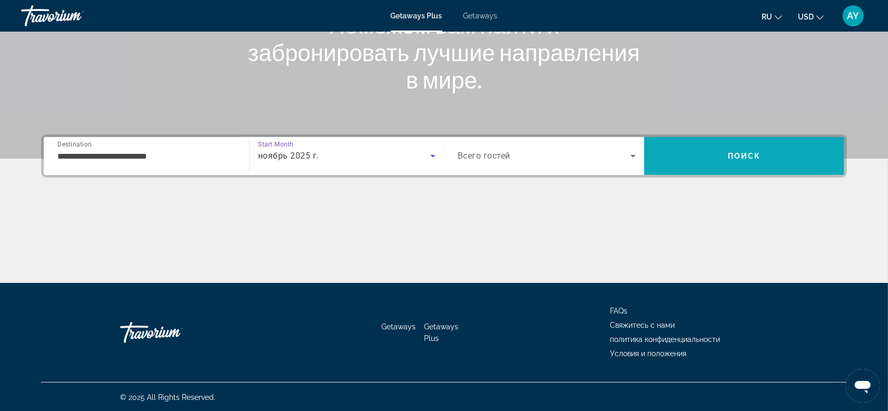
click at [612, 145] on span "Search" at bounding box center [744, 155] width 200 height 25
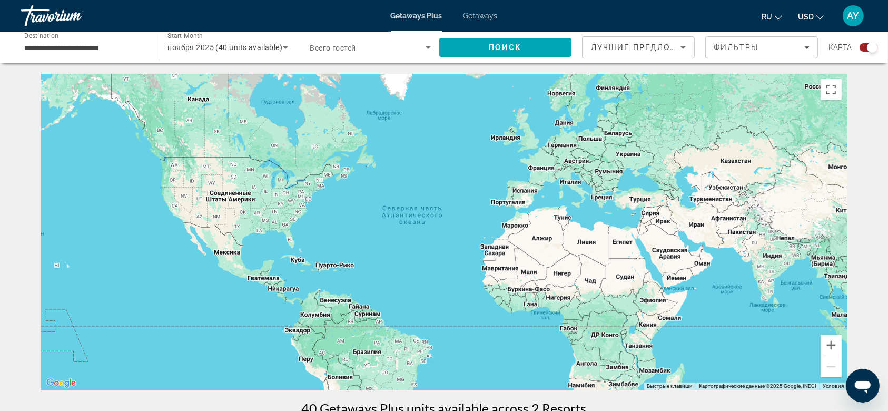
click at [469, 15] on span "Getaways" at bounding box center [481, 16] width 34 height 8
